Goal: Task Accomplishment & Management: Manage account settings

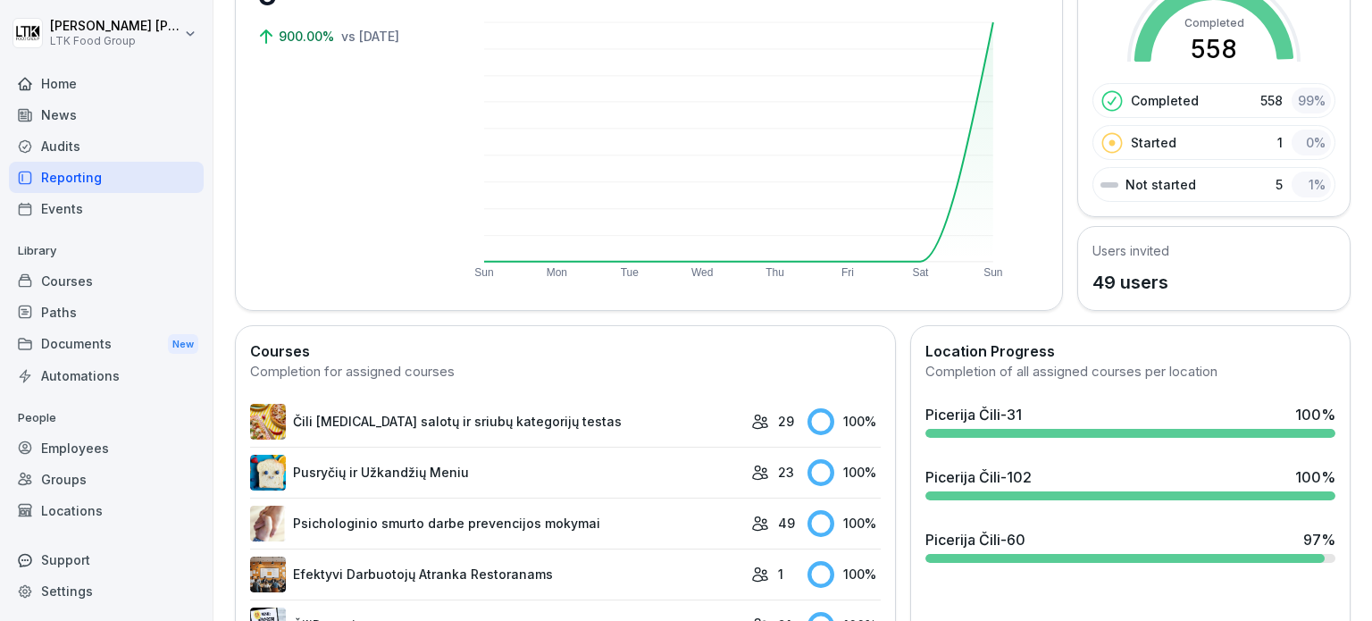
scroll to position [447, 0]
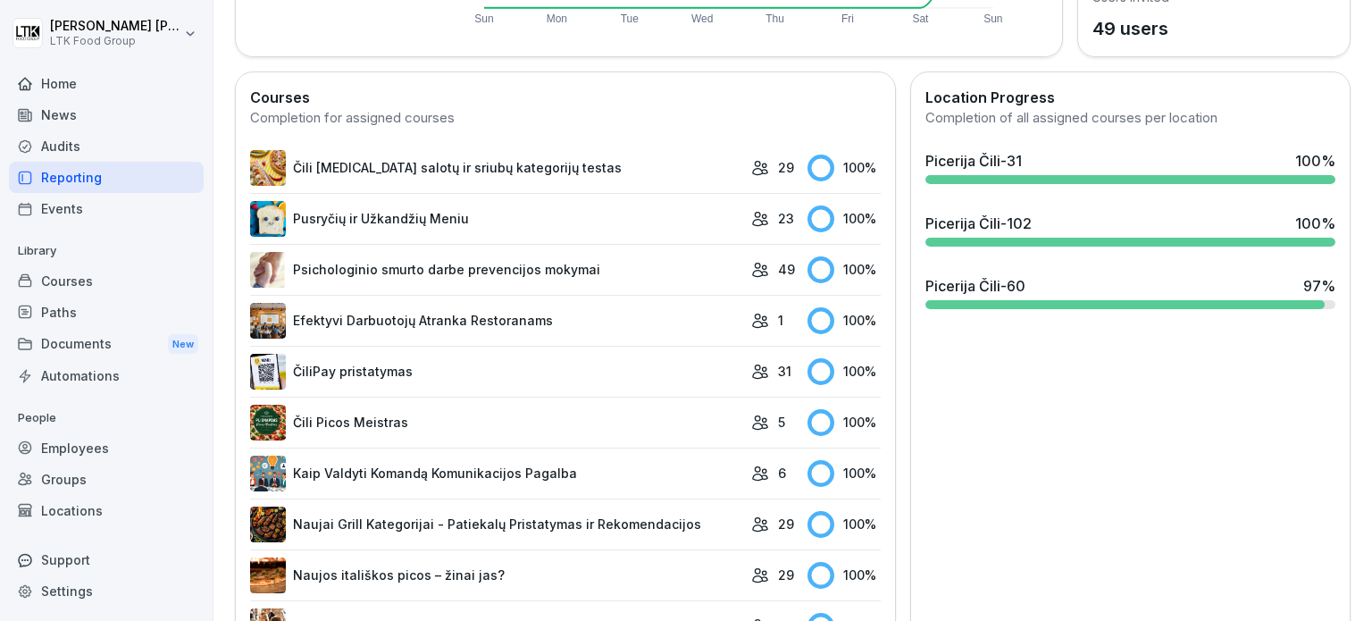
click at [1191, 446] on div "Location Progress Completion of all assigned courses per location [GEOGRAPHIC_D…" at bounding box center [1130, 598] width 440 height 1054
click at [1010, 291] on div "Picerija Čili-60" at bounding box center [975, 285] width 100 height 21
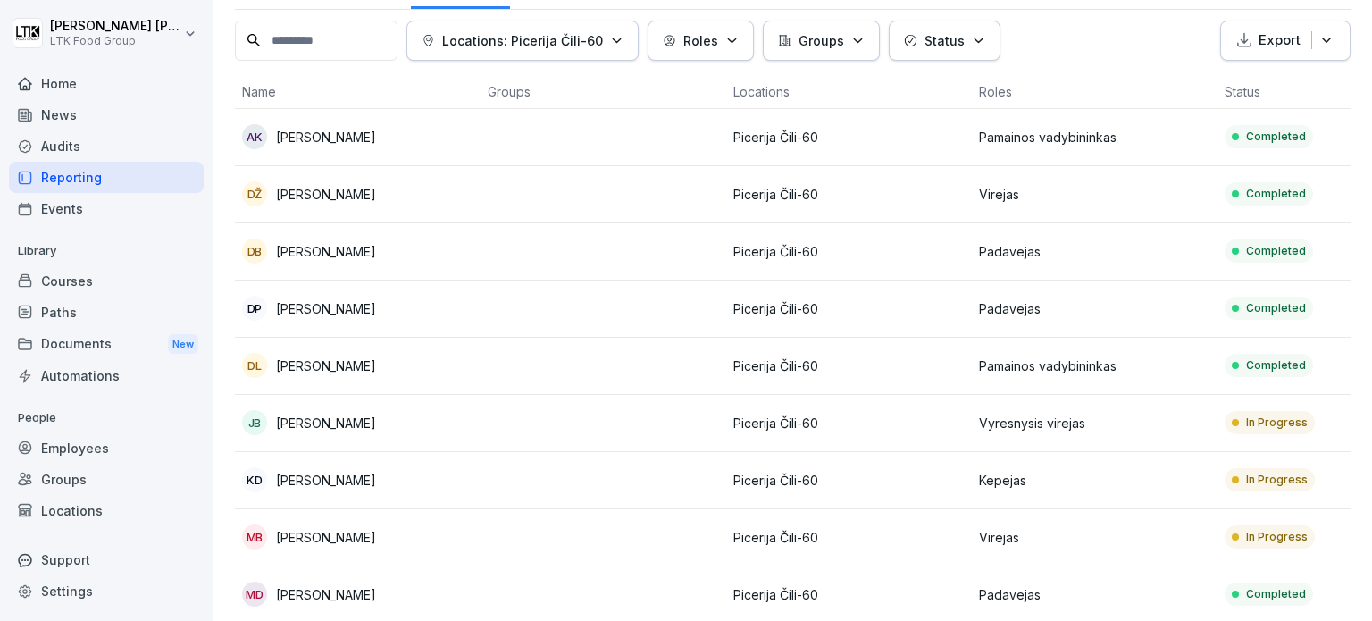
scroll to position [179, 0]
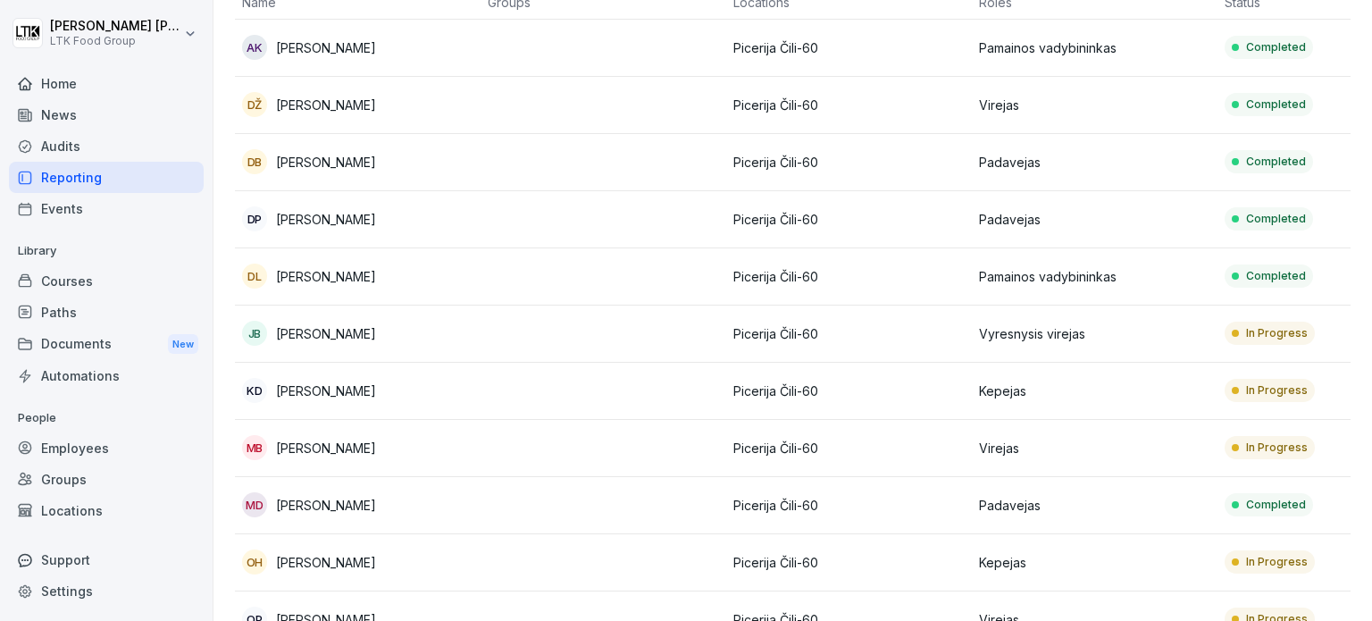
click at [1267, 331] on p "In Progress" at bounding box center [1277, 333] width 62 height 16
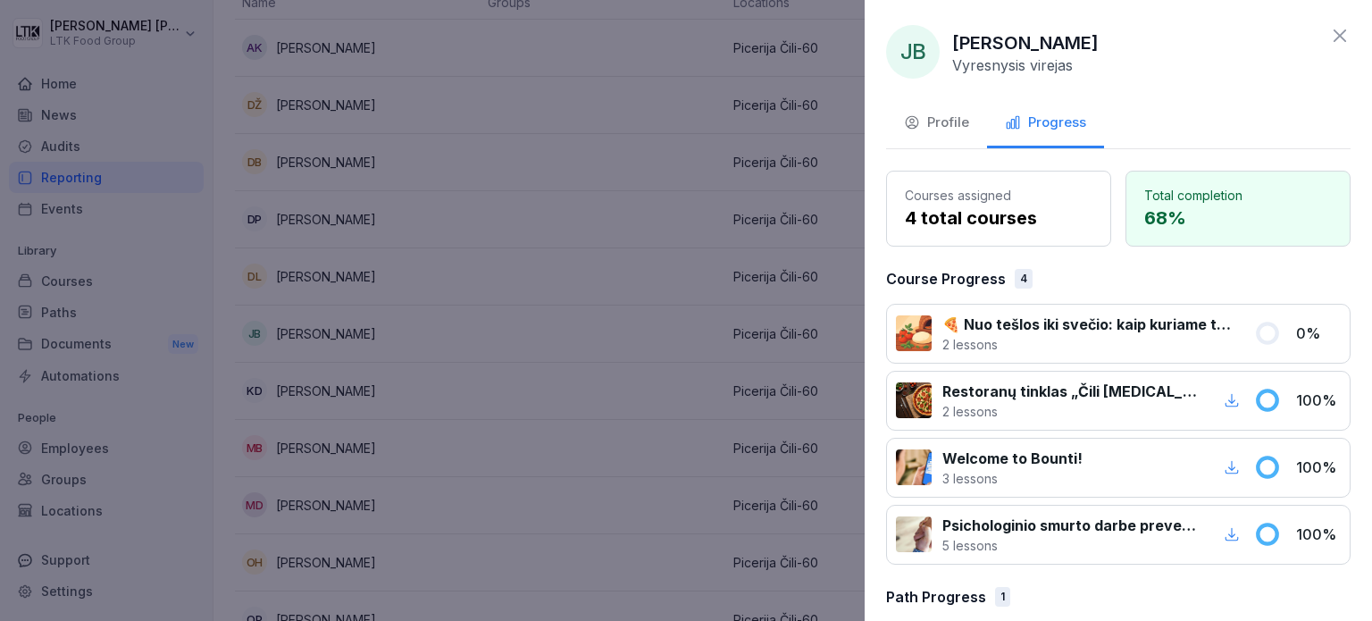
click at [945, 120] on div "Profile" at bounding box center [936, 123] width 65 height 21
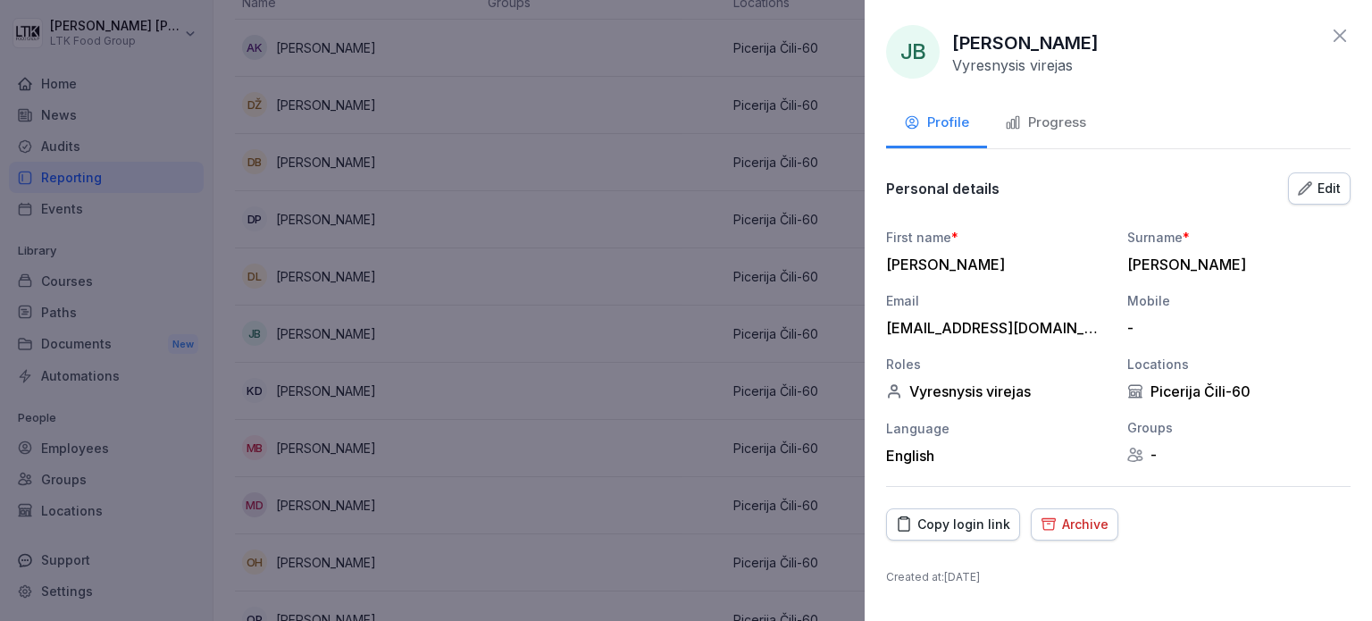
click at [941, 517] on div "Copy login link" at bounding box center [953, 525] width 114 height 20
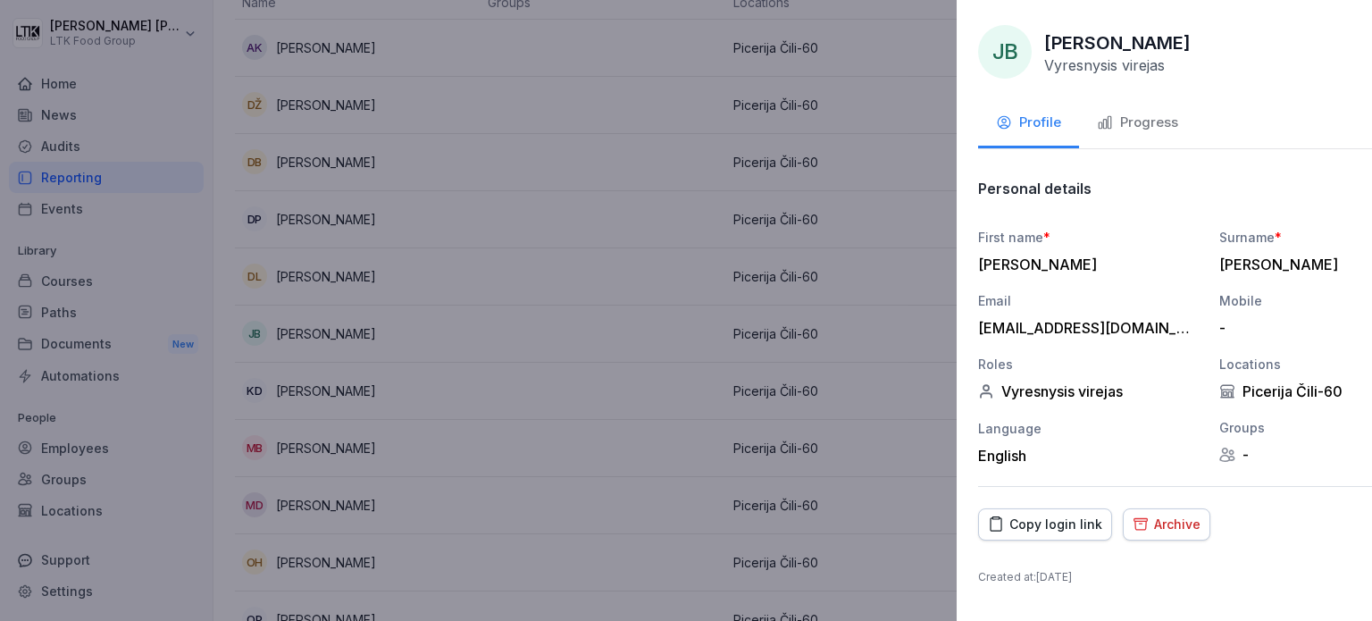
click at [558, 271] on div at bounding box center [686, 310] width 1372 height 621
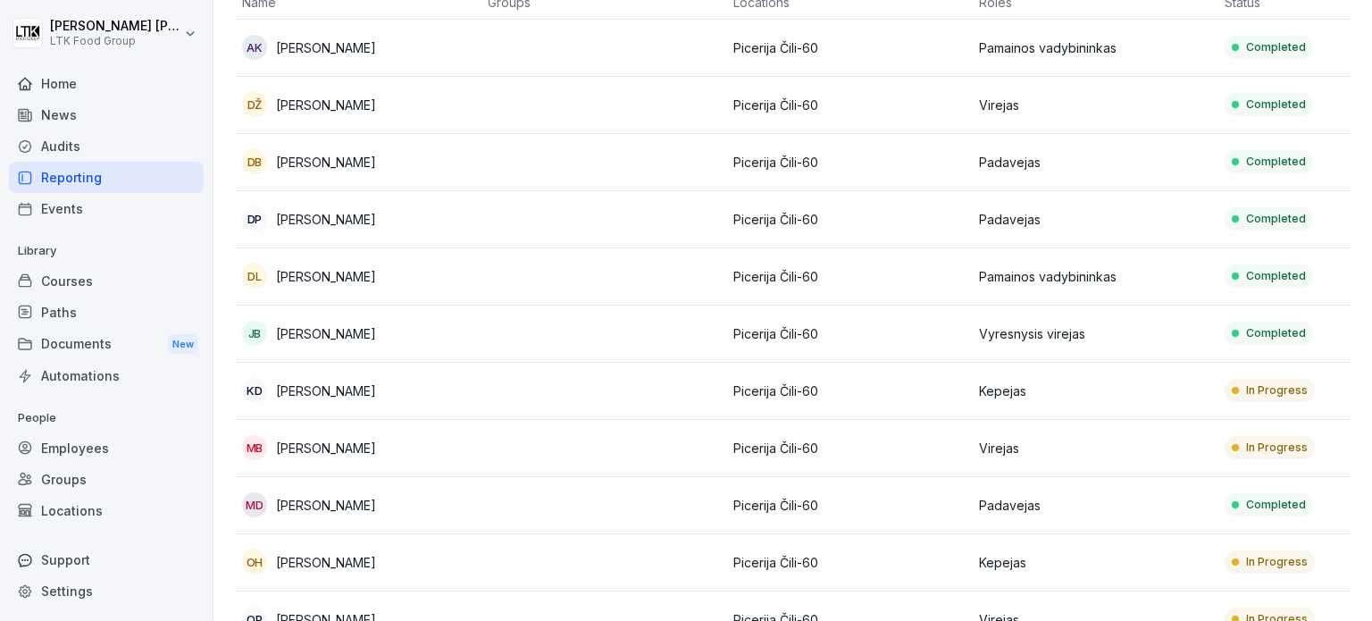
click at [1253, 382] on p "In Progress" at bounding box center [1277, 390] width 62 height 16
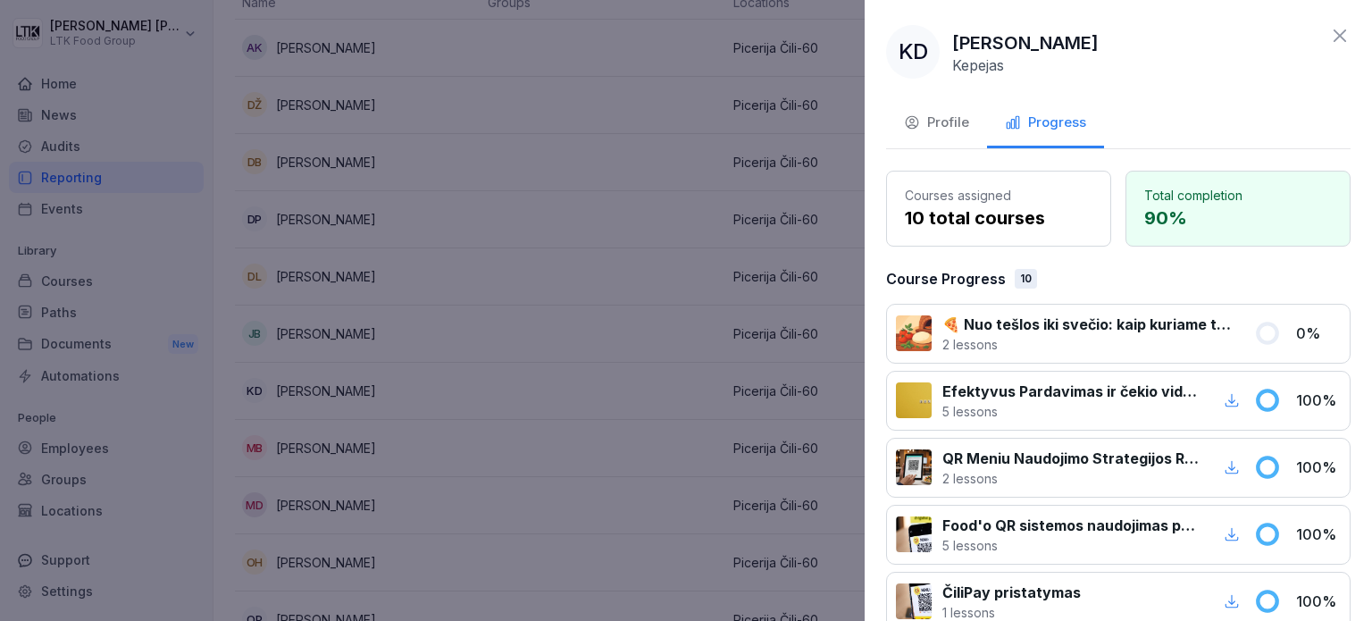
click at [932, 120] on div "Profile" at bounding box center [936, 123] width 65 height 21
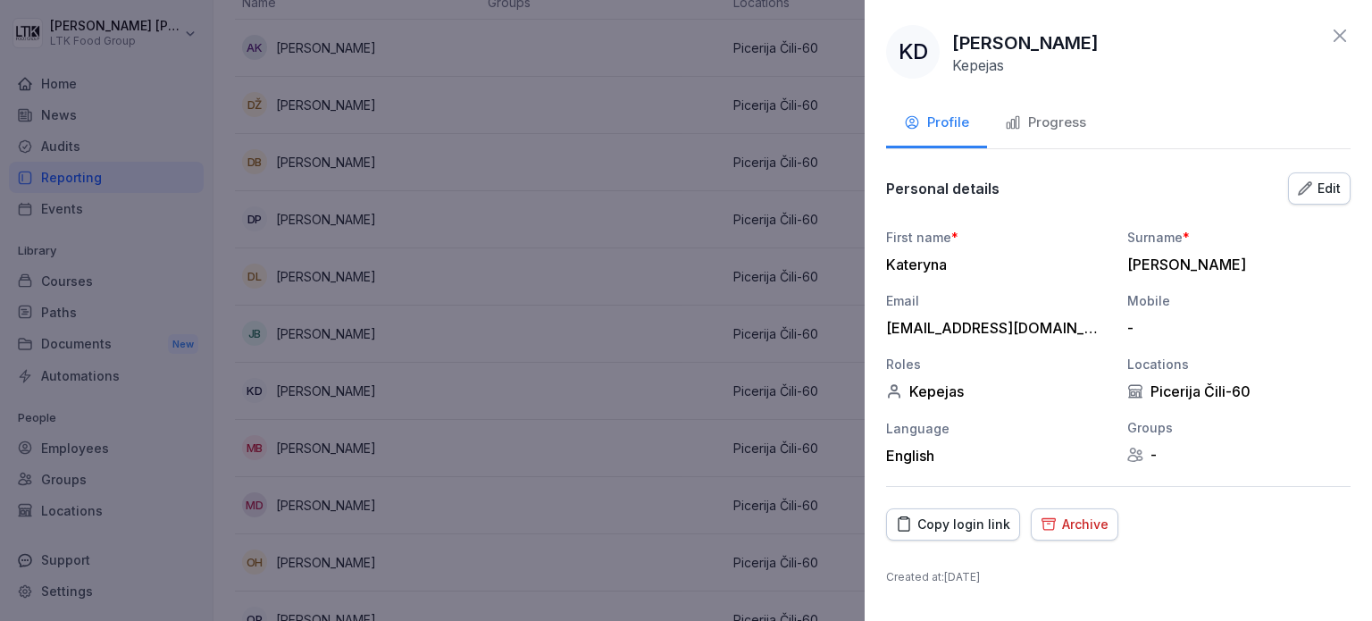
drag, startPoint x: 937, startPoint y: 521, endPoint x: 908, endPoint y: 338, distance: 185.5
click at [937, 517] on div "Copy login link" at bounding box center [953, 525] width 114 height 20
click at [576, 98] on div at bounding box center [686, 310] width 1372 height 621
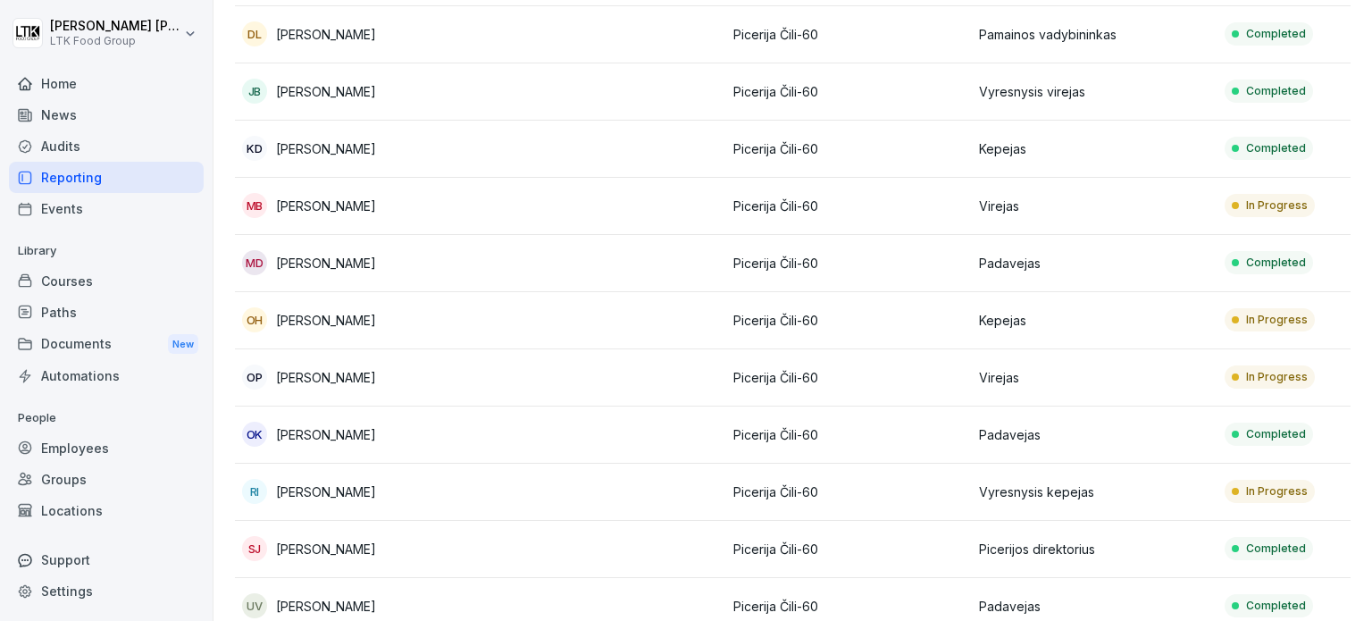
scroll to position [536, 0]
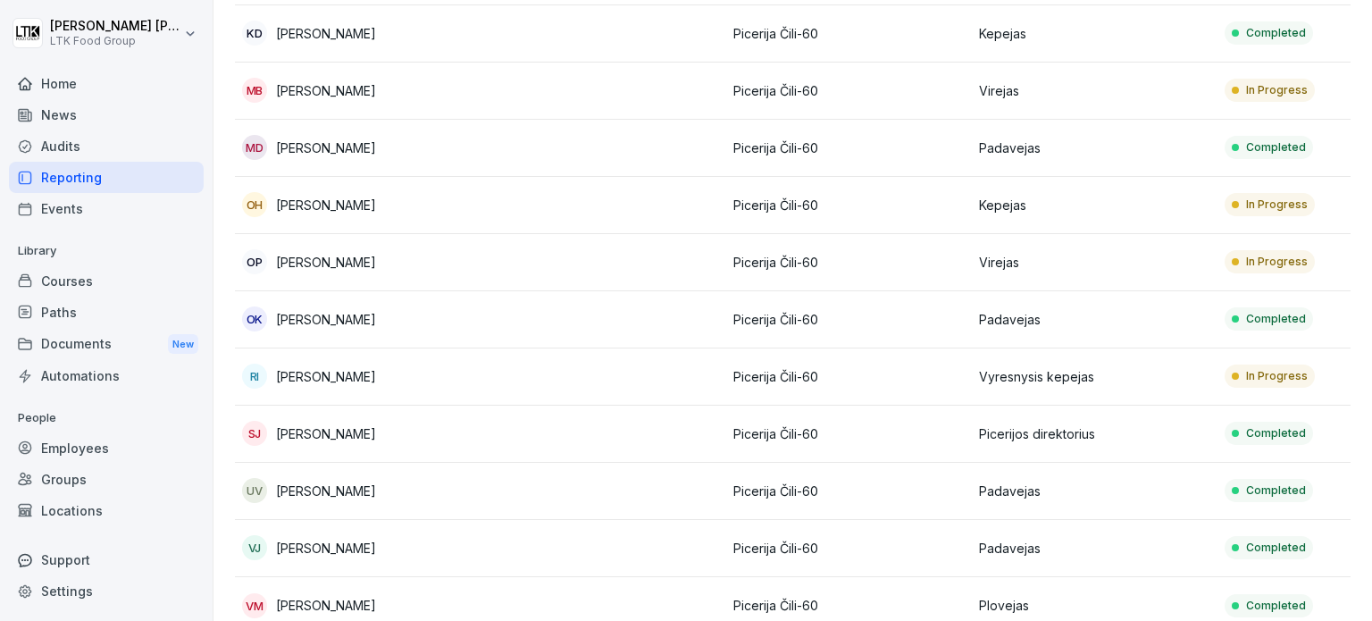
click at [1260, 90] on p "In Progress" at bounding box center [1277, 90] width 62 height 16
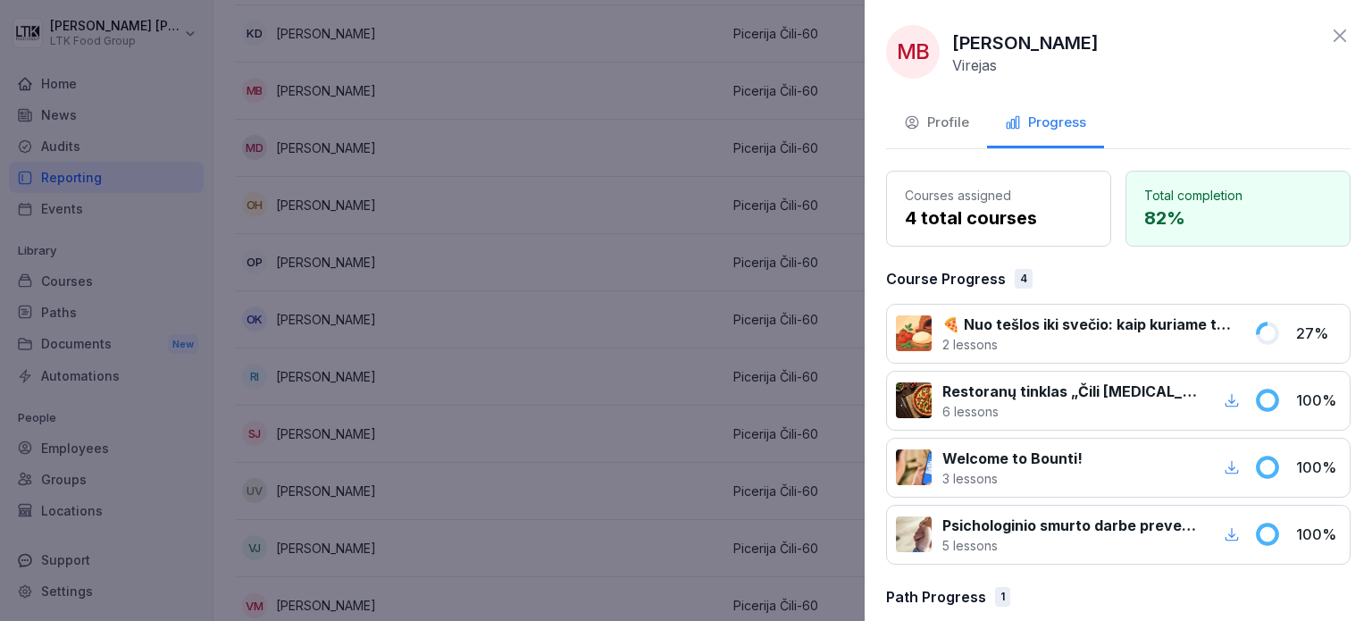
click at [926, 128] on div "Profile" at bounding box center [936, 123] width 65 height 21
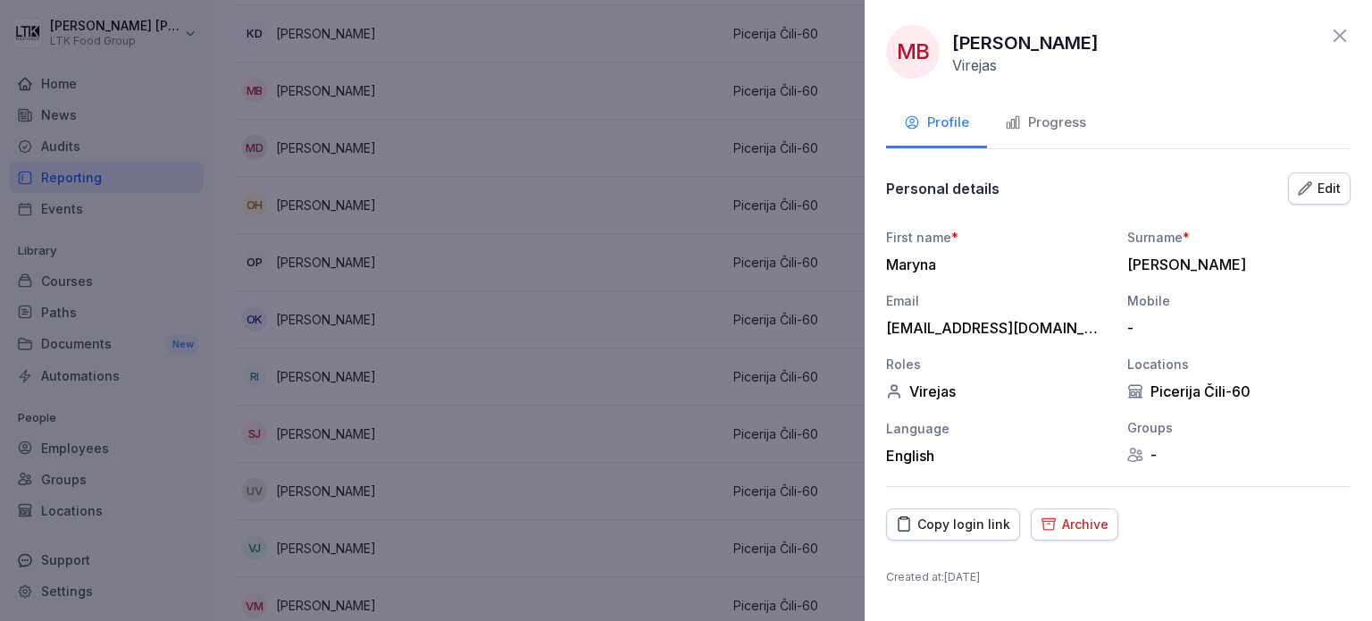
click at [964, 539] on button "Copy login link" at bounding box center [953, 524] width 134 height 32
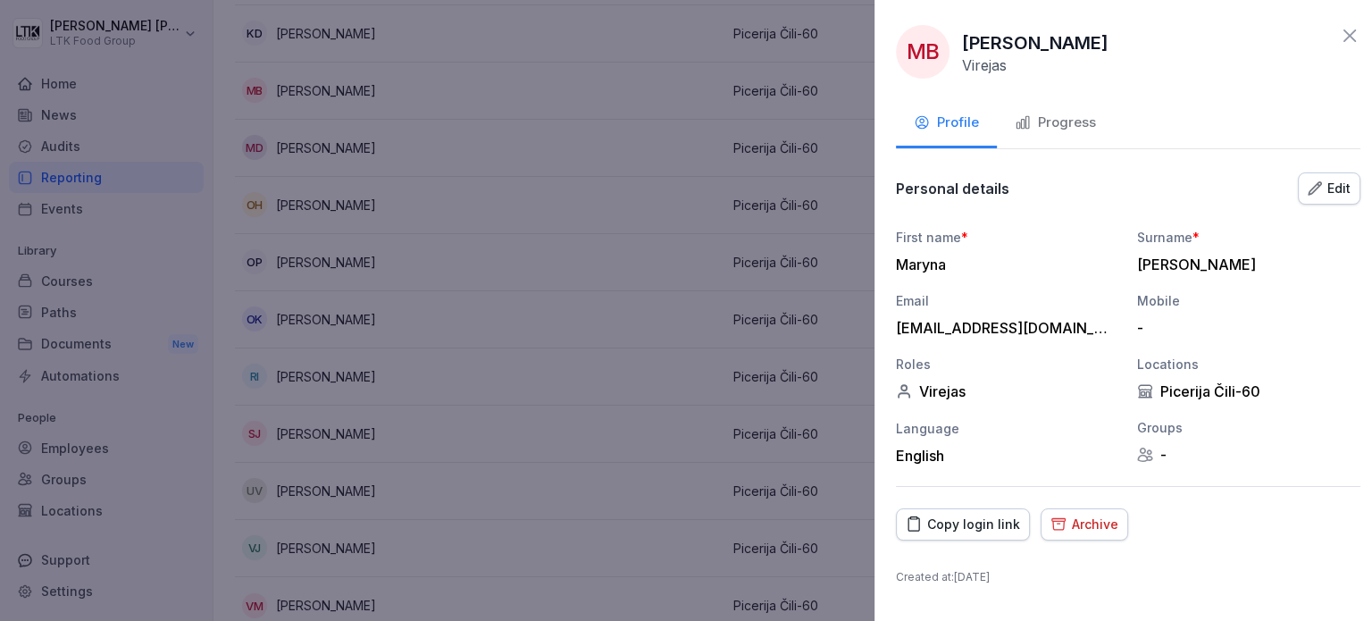
click at [699, 139] on div at bounding box center [686, 310] width 1372 height 621
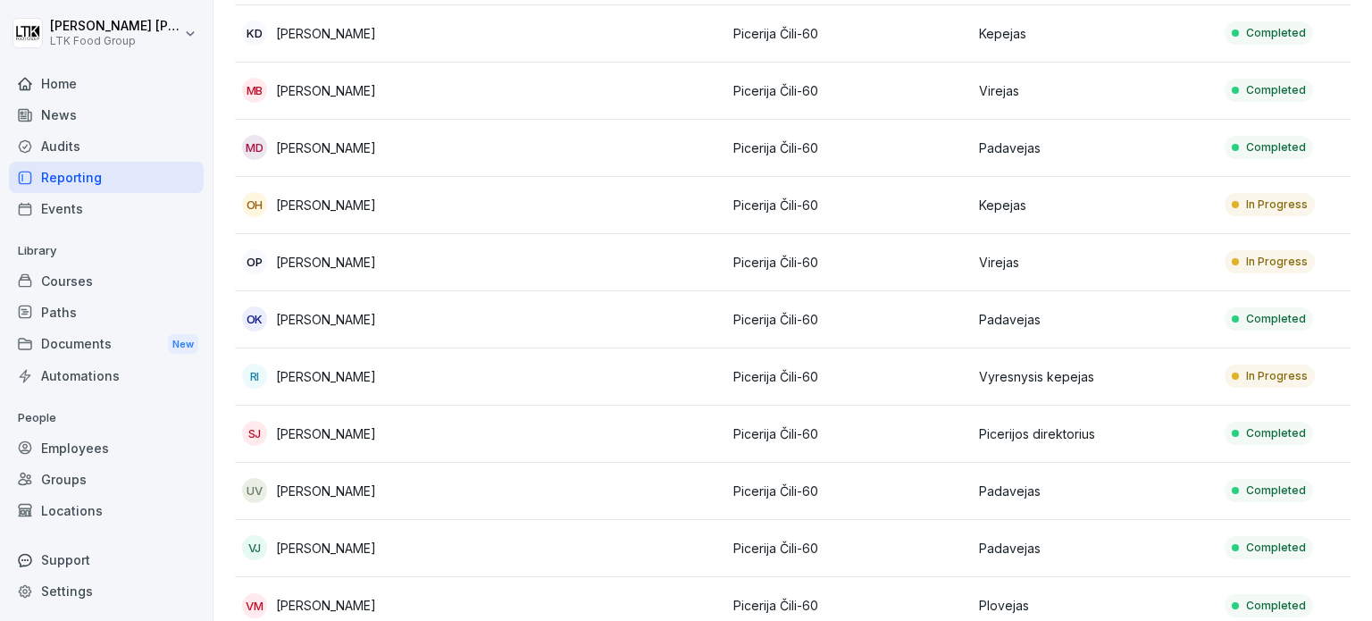
scroll to position [589, 0]
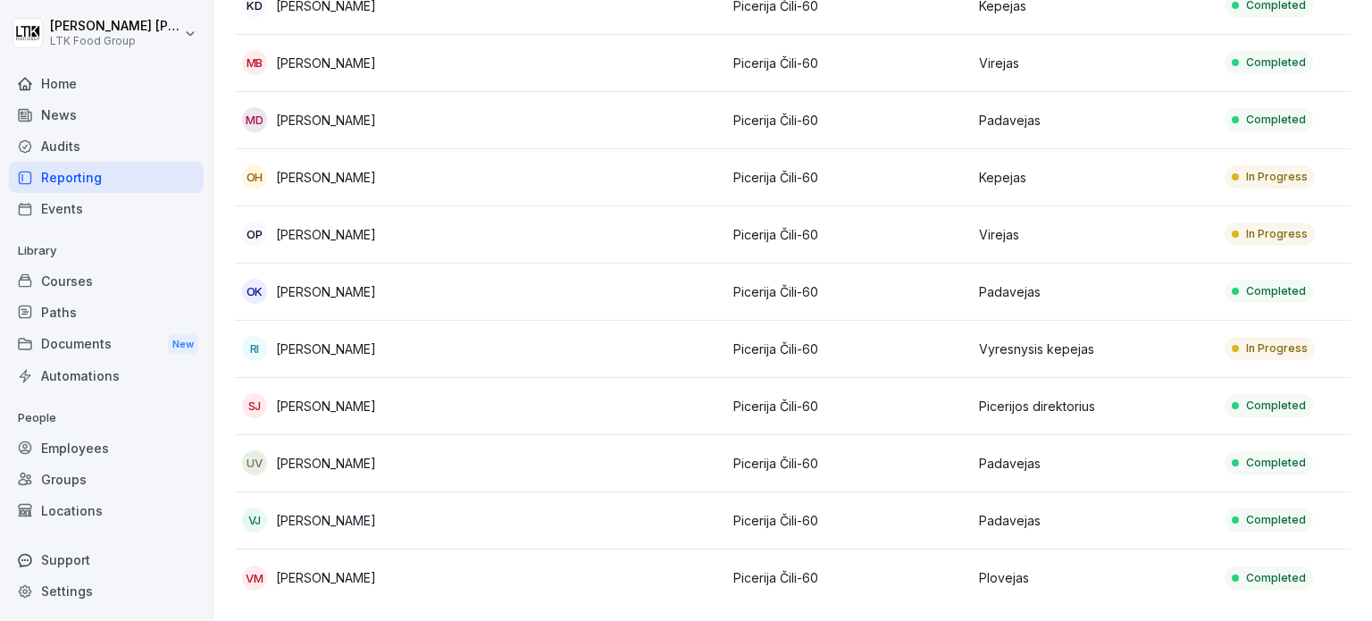
click at [1301, 340] on p "In Progress" at bounding box center [1277, 348] width 62 height 16
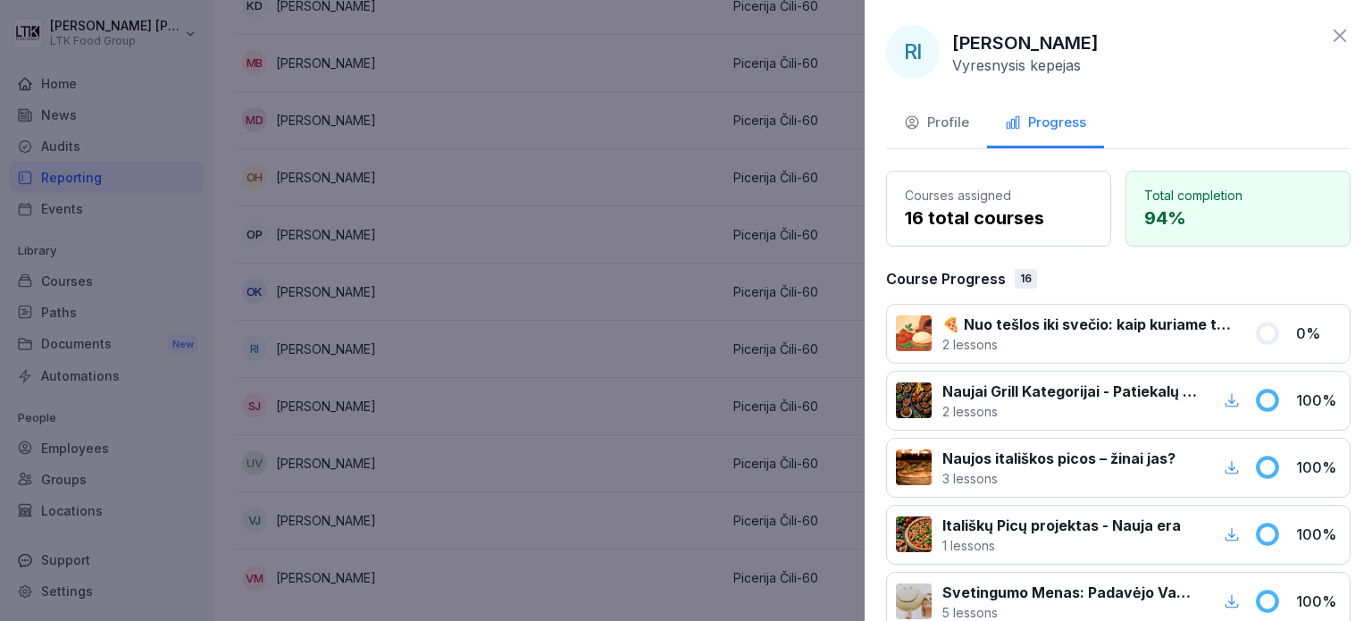
click at [941, 127] on div "Profile" at bounding box center [936, 123] width 65 height 21
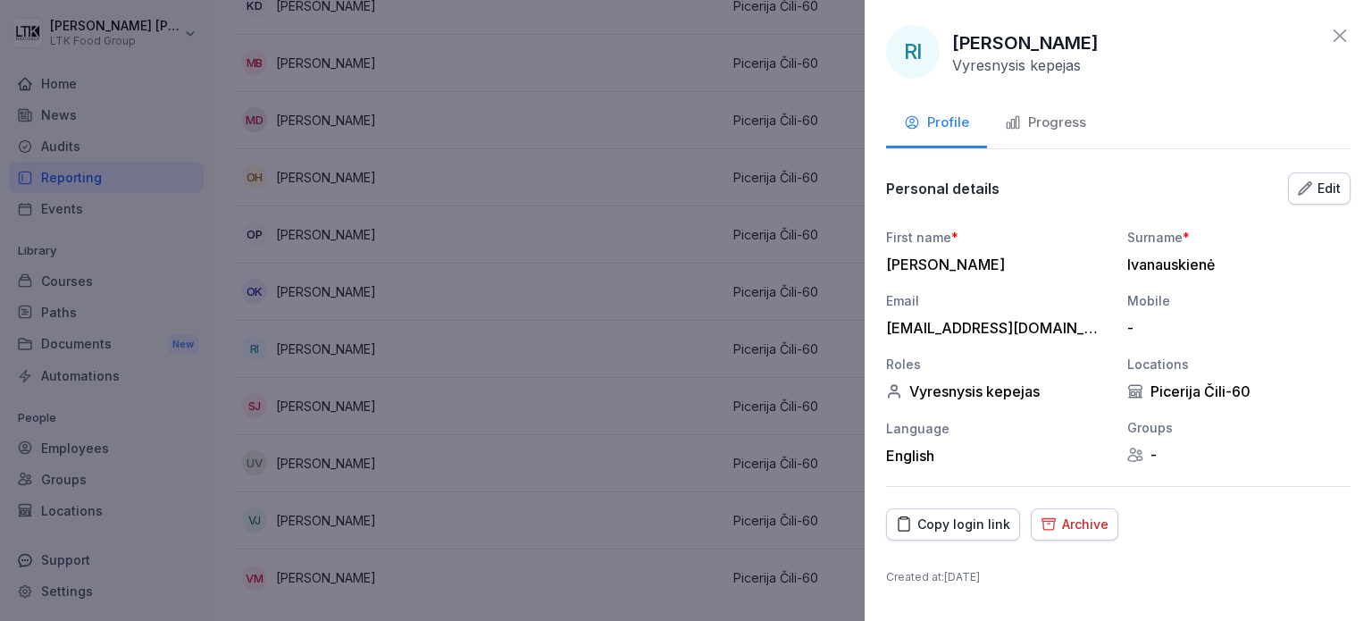
click at [944, 519] on div "Copy login link" at bounding box center [953, 525] width 114 height 20
click at [529, 380] on div at bounding box center [686, 310] width 1372 height 621
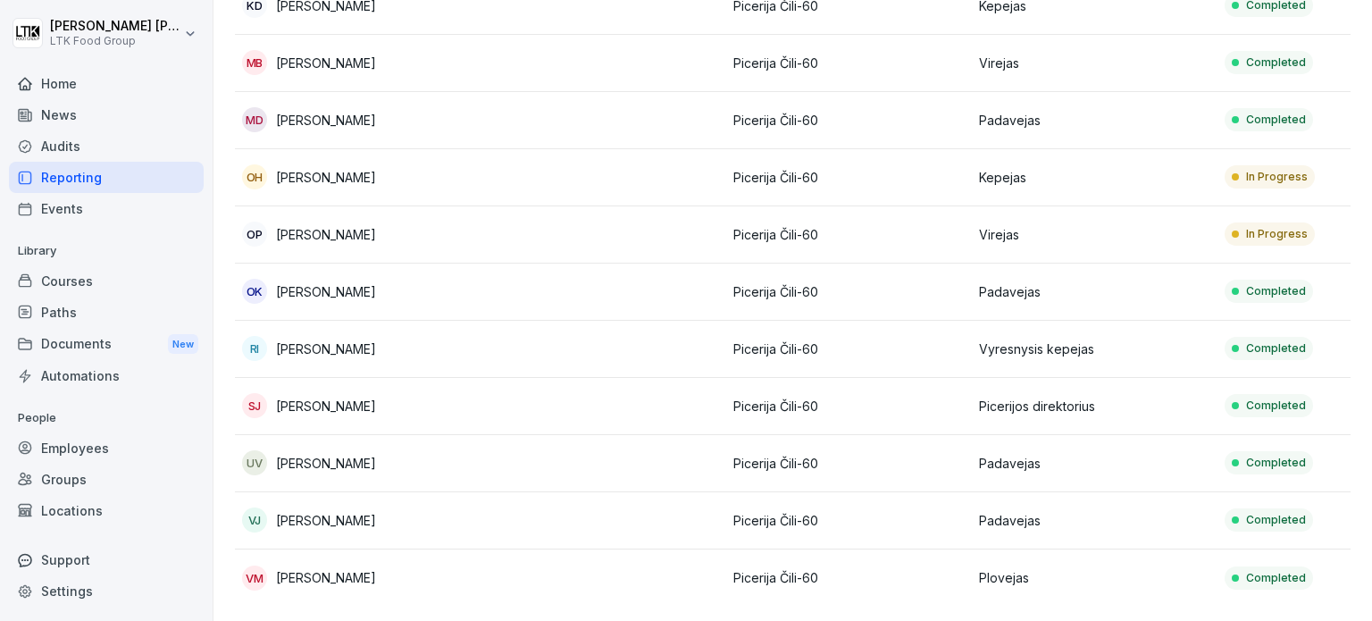
click at [1276, 222] on div "In Progress" at bounding box center [1270, 233] width 90 height 23
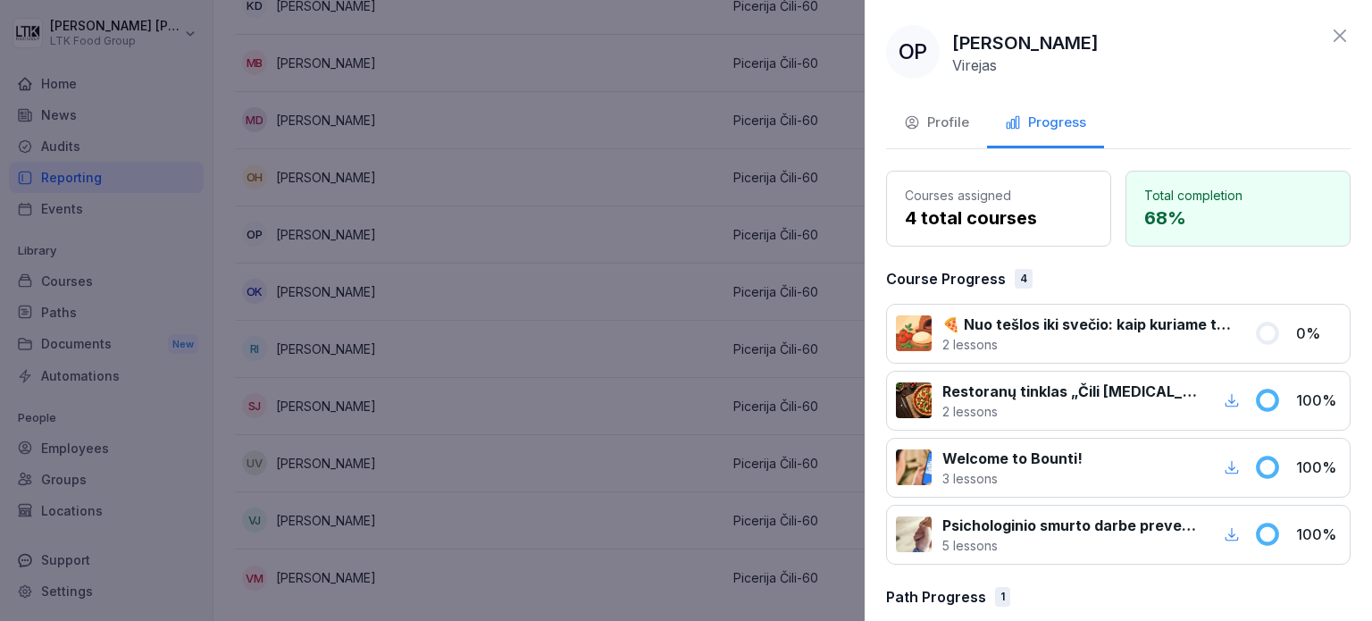
click at [956, 125] on div "Profile" at bounding box center [936, 123] width 65 height 21
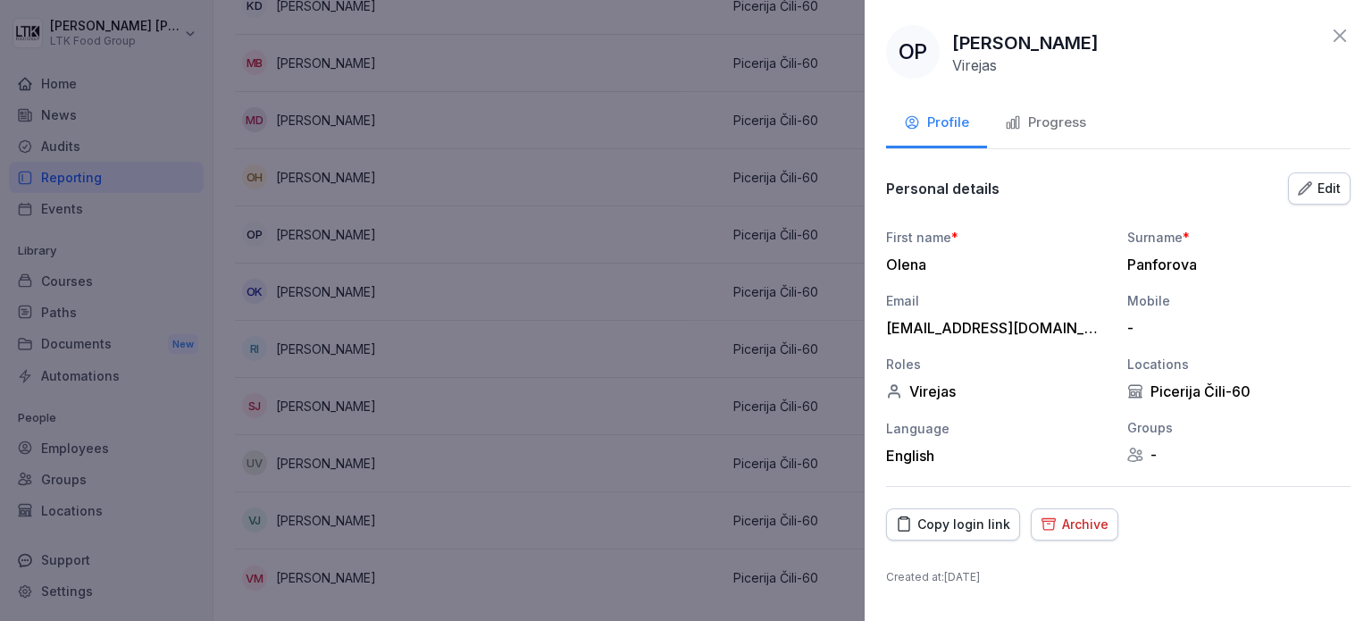
click at [972, 535] on button "Copy login link" at bounding box center [953, 524] width 134 height 32
click at [724, 272] on div at bounding box center [686, 310] width 1372 height 621
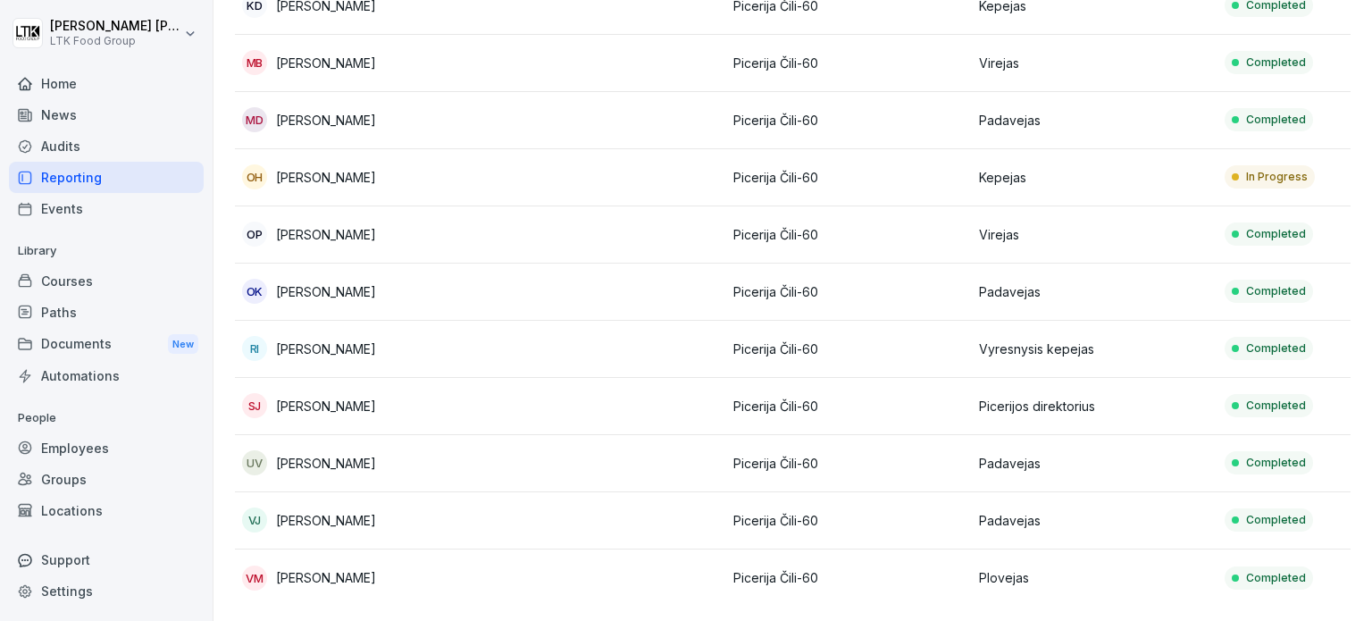
click at [1261, 165] on div "In Progress" at bounding box center [1270, 176] width 90 height 23
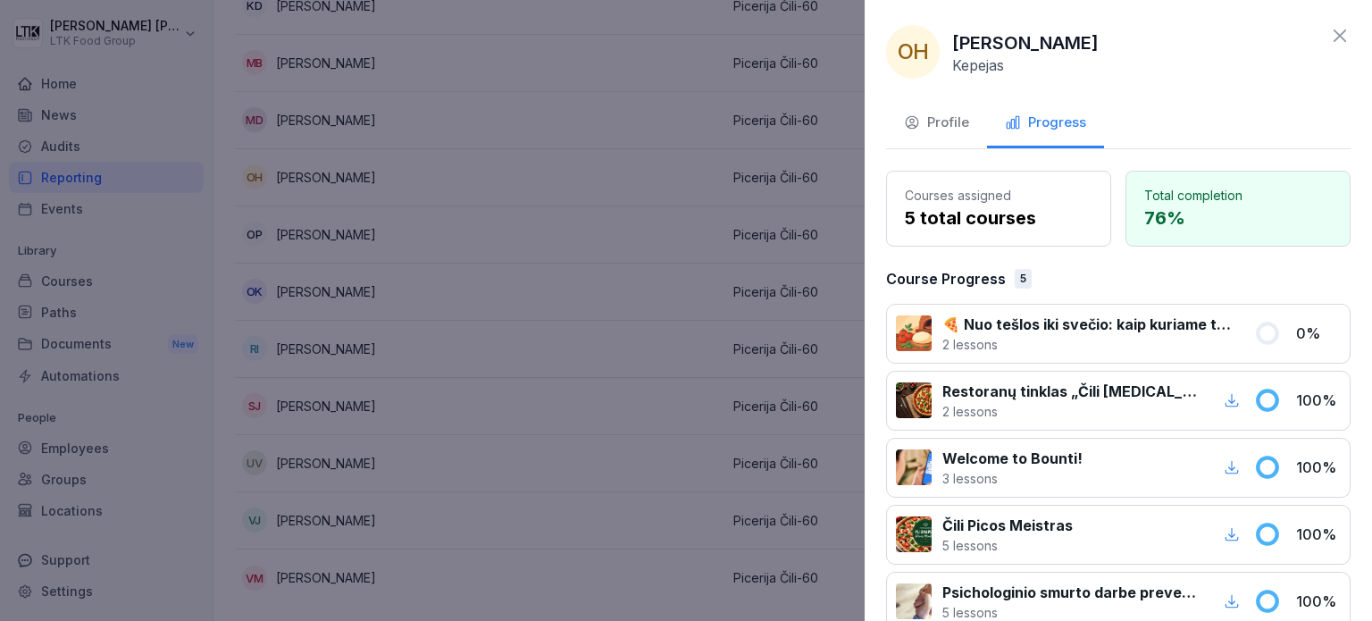
click at [935, 127] on div "Profile" at bounding box center [936, 123] width 65 height 21
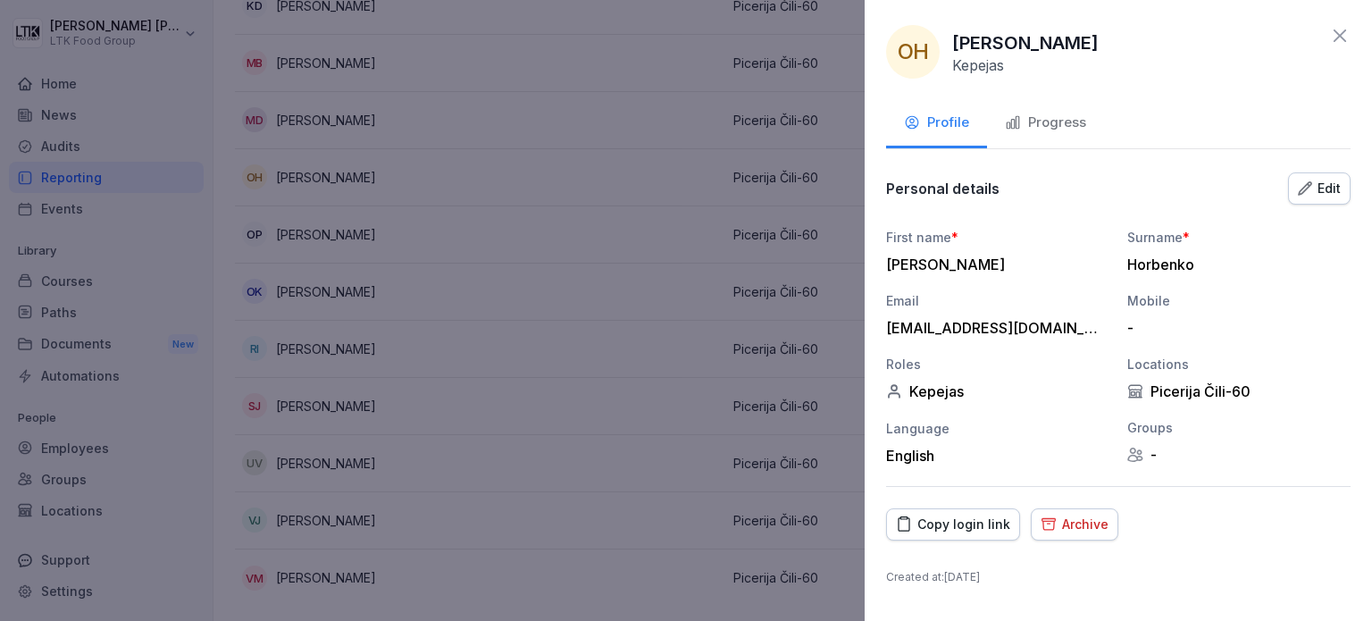
drag, startPoint x: 933, startPoint y: 531, endPoint x: 937, endPoint y: 523, distance: 9.6
click at [933, 531] on div "Copy login link" at bounding box center [953, 525] width 114 height 20
click at [506, 194] on div at bounding box center [686, 310] width 1372 height 621
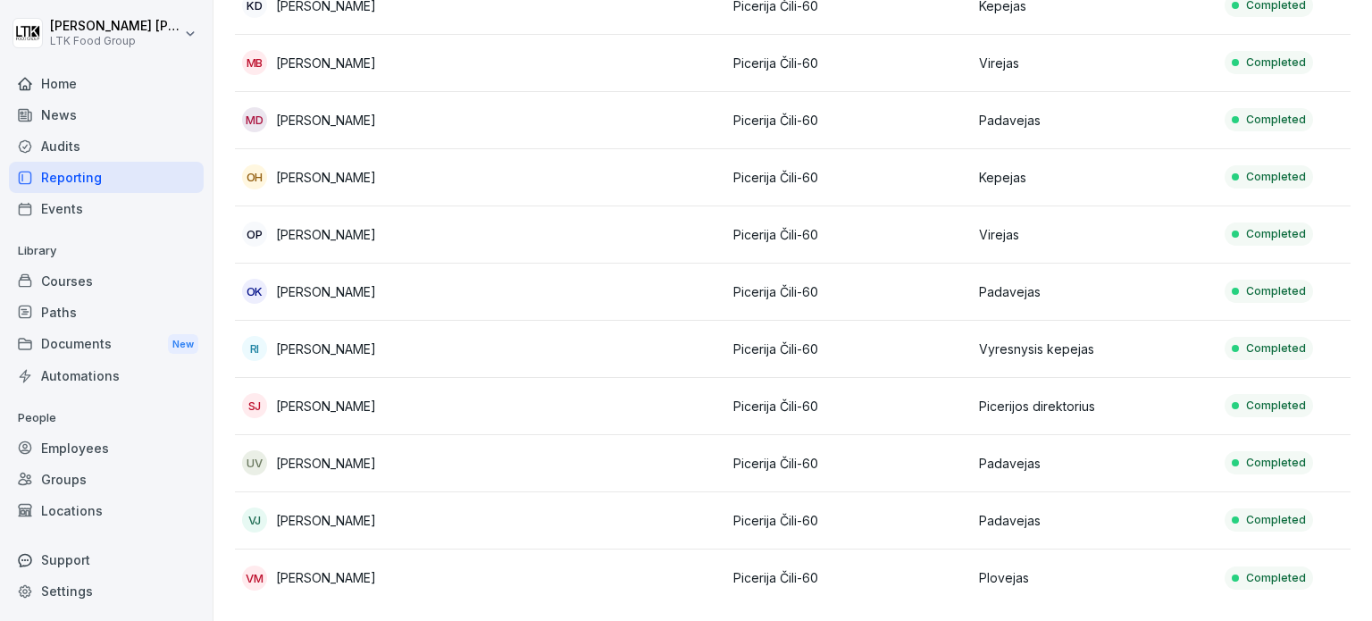
click at [77, 146] on div "Audits" at bounding box center [106, 145] width 195 height 31
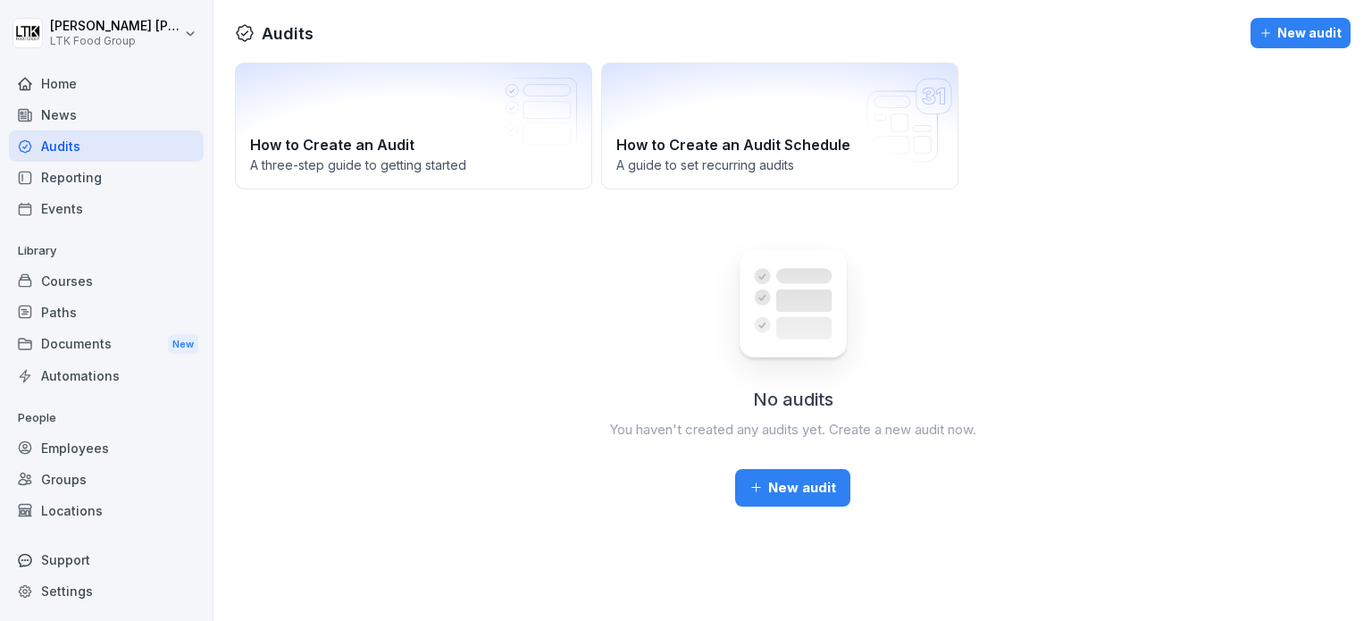
click at [76, 172] on div "Reporting" at bounding box center [106, 177] width 195 height 31
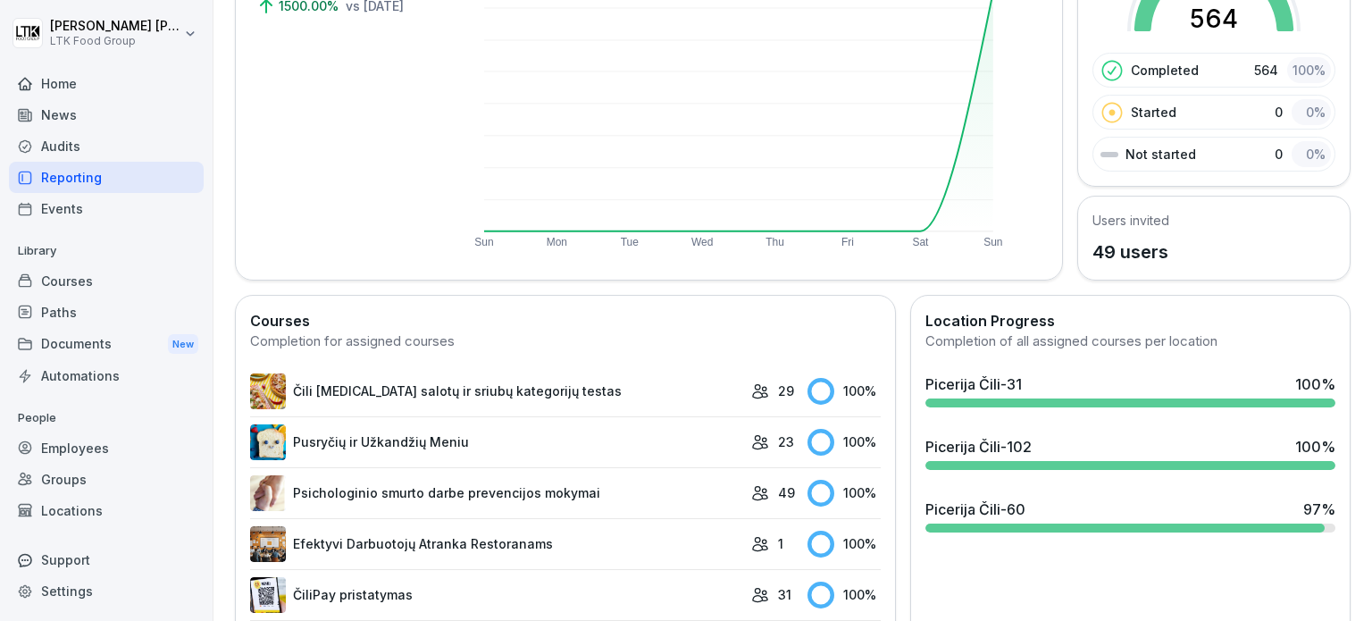
scroll to position [447, 0]
